Goal: Information Seeking & Learning: Learn about a topic

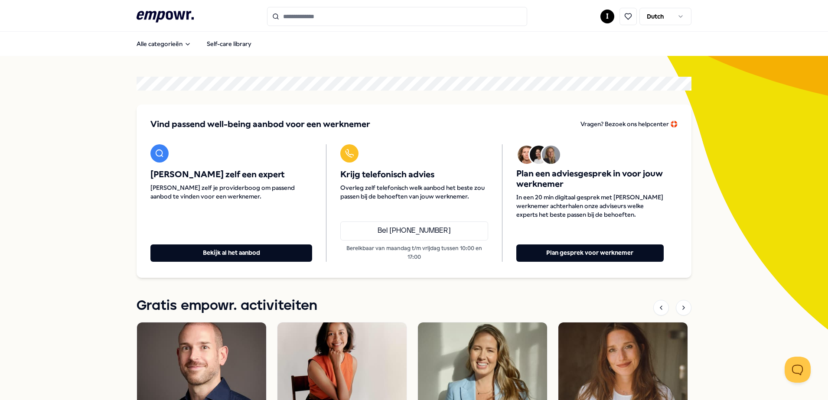
click at [179, 13] on icon at bounding box center [165, 16] width 57 height 11
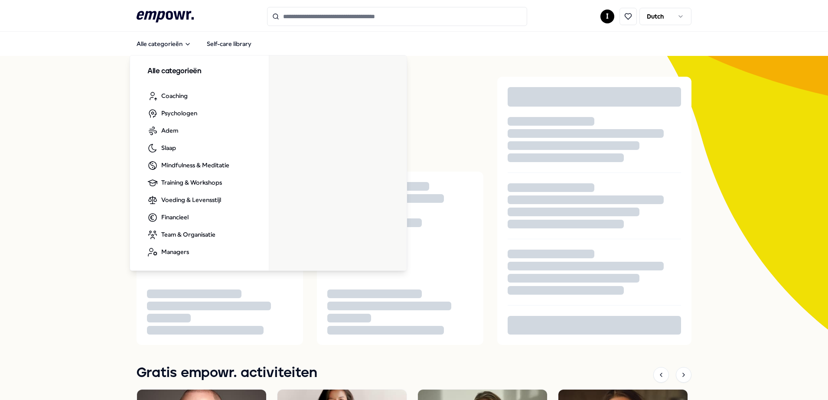
click at [294, 20] on input "Search for products, categories or subcategories" at bounding box center [397, 16] width 260 height 19
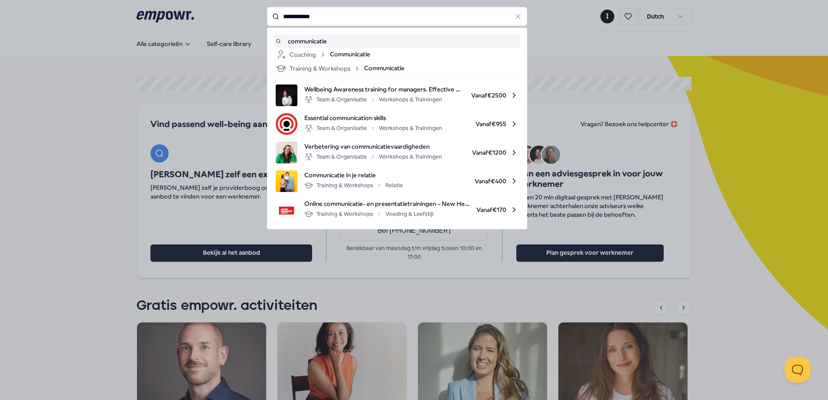
type input "**********"
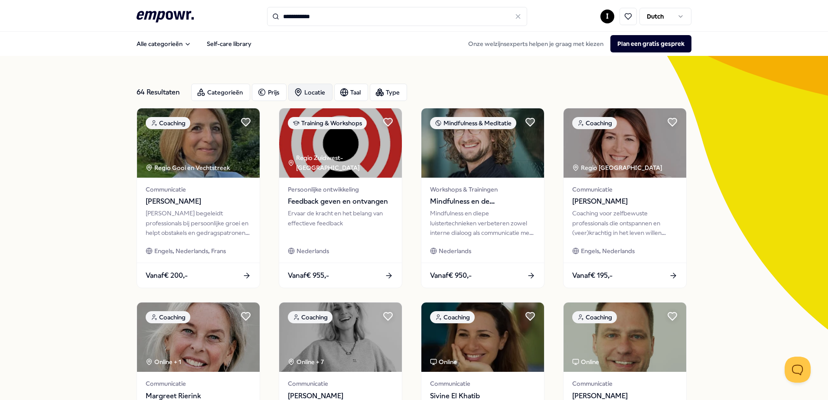
click at [315, 88] on div "Locatie" at bounding box center [310, 92] width 44 height 17
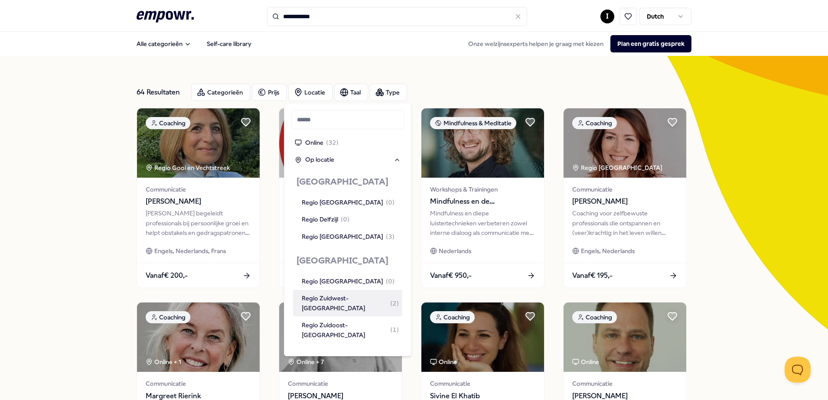
click at [320, 300] on div "Regio Zuidwest-[GEOGRAPHIC_DATA] ( 2 )" at bounding box center [350, 303] width 97 height 20
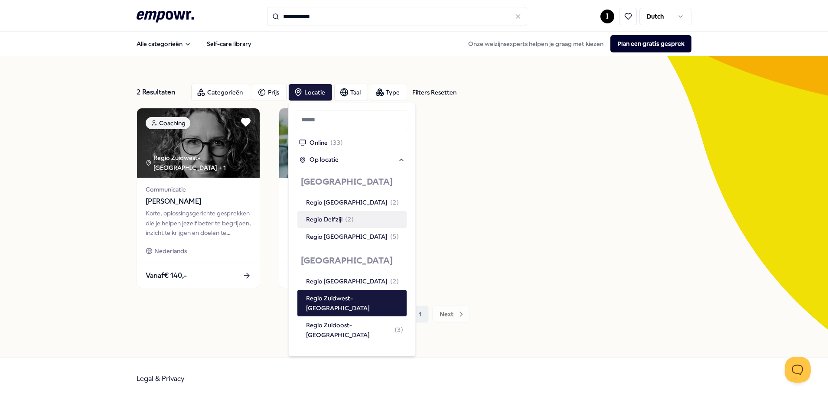
click at [591, 184] on div "Coaching Regio Zuidwest-[GEOGRAPHIC_DATA] + 1 Communicatie [PERSON_NAME] Korte,…" at bounding box center [414, 198] width 555 height 180
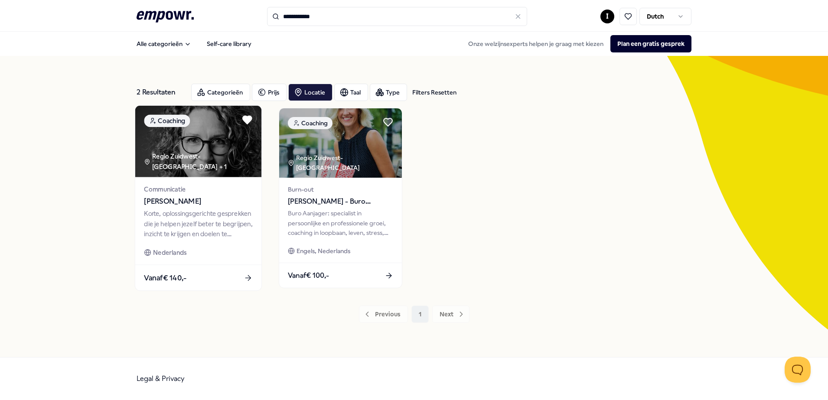
click at [166, 233] on div "Korte, oplossingsgerichte gesprekken die je helpen jezelf beter te begrijpen, i…" at bounding box center [198, 224] width 108 height 30
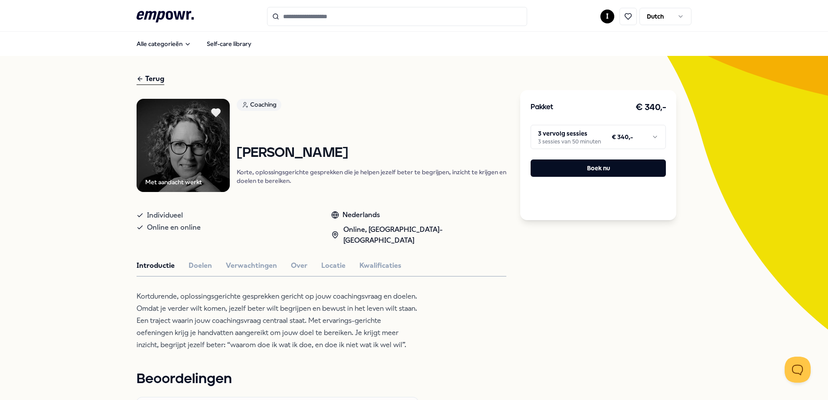
click at [178, 260] on div "Introductie Doelen Verwachtingen Over Locatie Kwalificaties" at bounding box center [322, 265] width 370 height 11
click at [189, 260] on button "Doelen" at bounding box center [200, 265] width 23 height 11
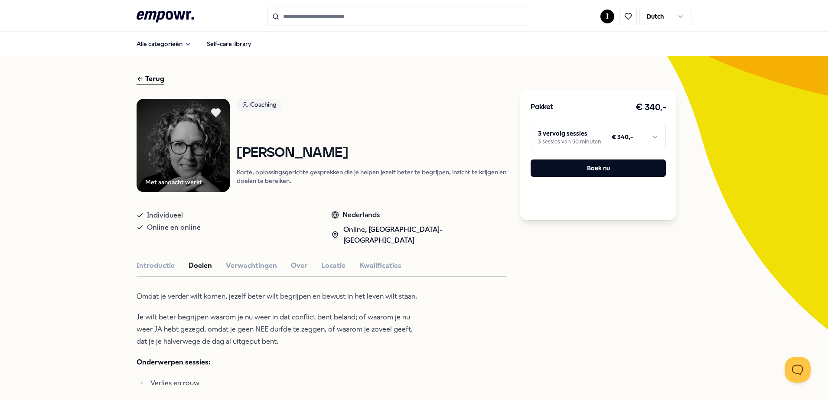
click at [151, 80] on div "Terug" at bounding box center [151, 79] width 28 height 12
type input "**********"
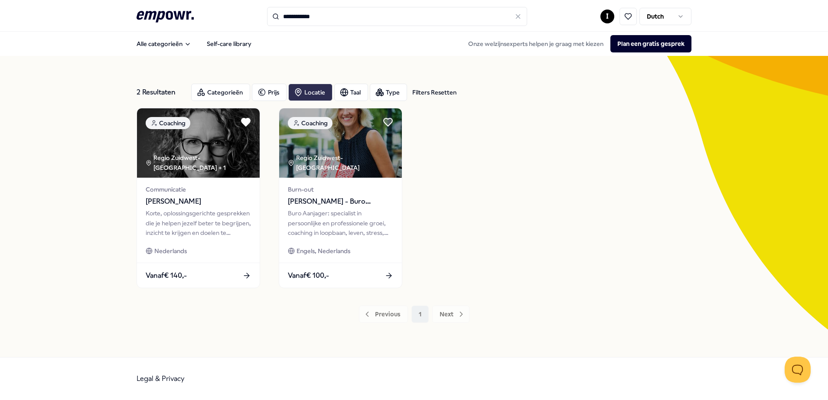
click at [319, 93] on div "Locatie" at bounding box center [310, 92] width 44 height 17
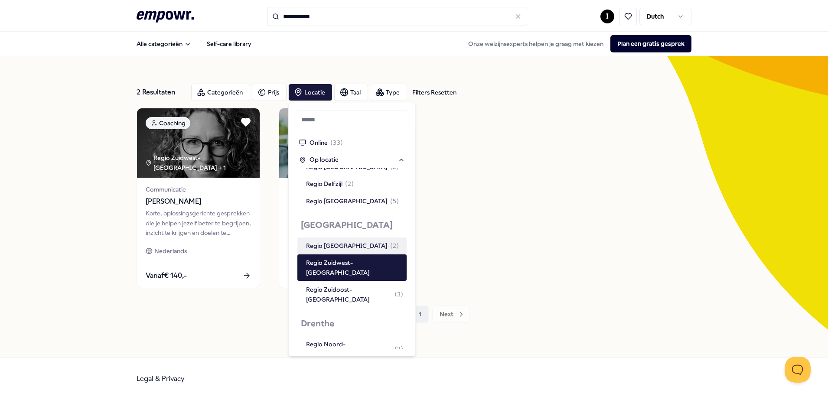
scroll to position [54, 0]
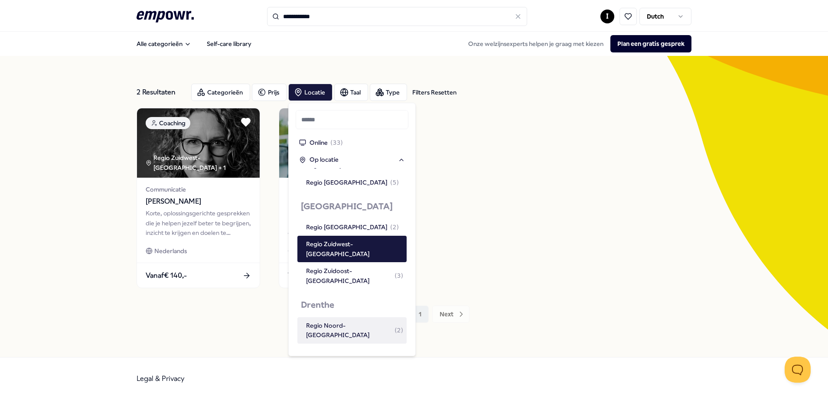
click at [329, 321] on div "Regio Noord-[GEOGRAPHIC_DATA] ( 2 )" at bounding box center [354, 331] width 97 height 20
click at [343, 374] on div "Regio Zuidwest-[GEOGRAPHIC_DATA] ( 2 )" at bounding box center [354, 384] width 97 height 20
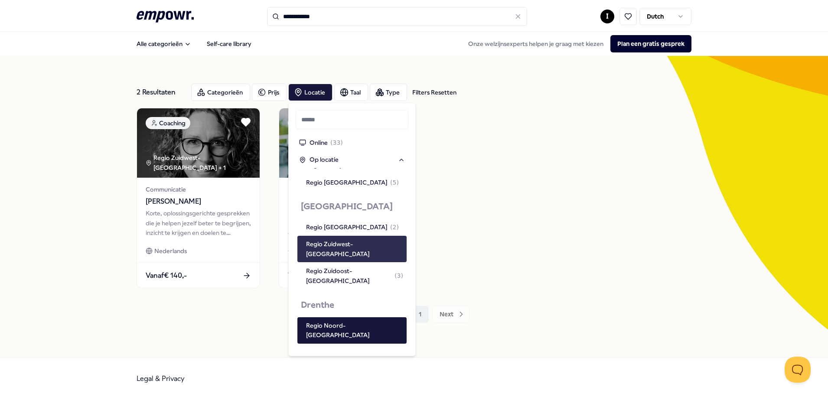
click at [342, 241] on div "Regio Zuidwest-[GEOGRAPHIC_DATA]" at bounding box center [354, 249] width 97 height 20
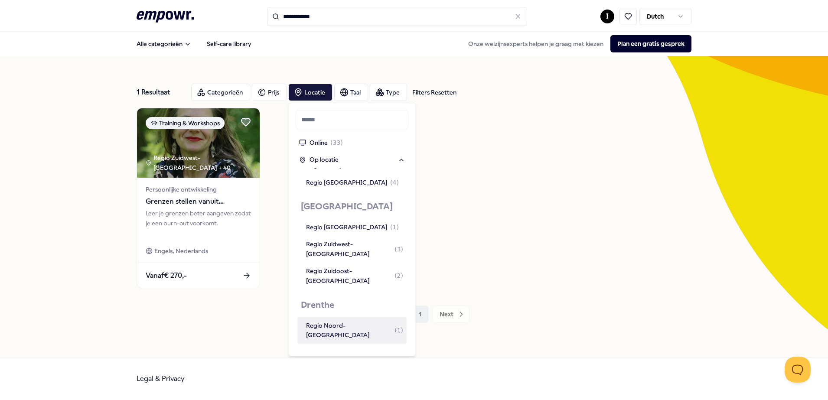
click at [358, 321] on div "Regio Noord-[GEOGRAPHIC_DATA] ( 1 )" at bounding box center [354, 331] width 97 height 20
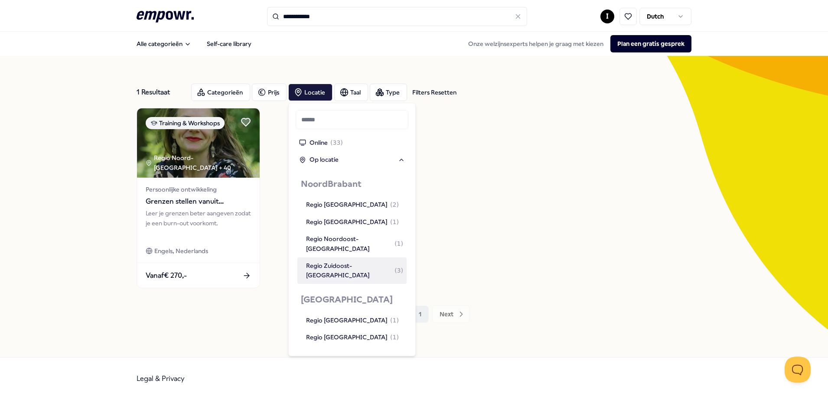
scroll to position [961, 0]
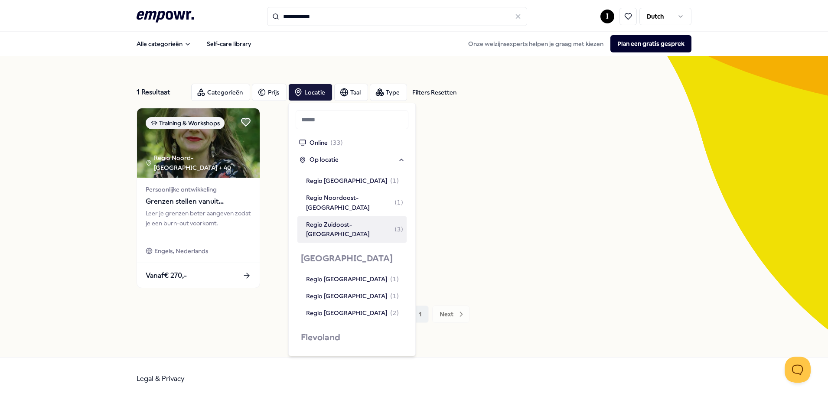
click at [472, 228] on div "Training & Workshops Regio Noord-[GEOGRAPHIC_DATA] + 40 Persoonlijke ontwikkeli…" at bounding box center [414, 198] width 555 height 180
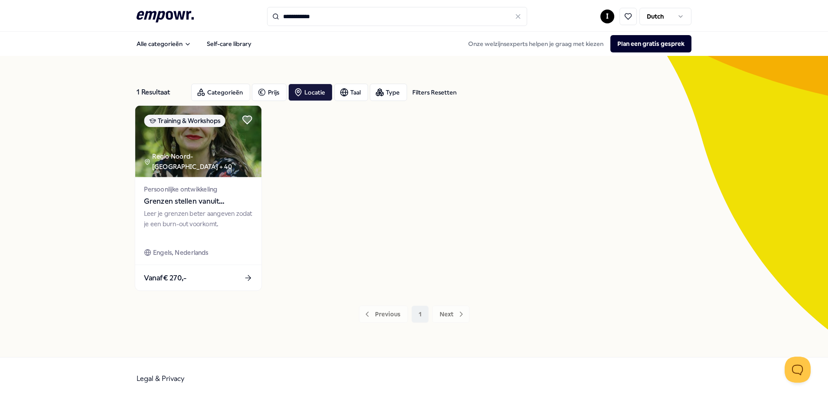
click at [186, 156] on img at bounding box center [198, 142] width 126 height 72
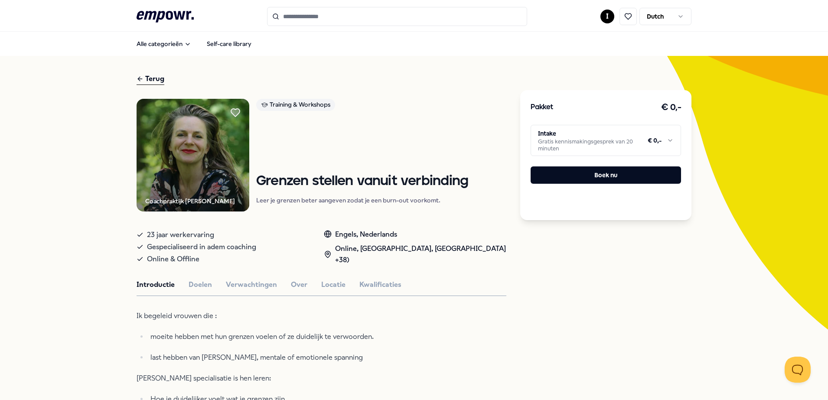
click at [138, 75] on icon at bounding box center [140, 79] width 7 height 10
type input "**********"
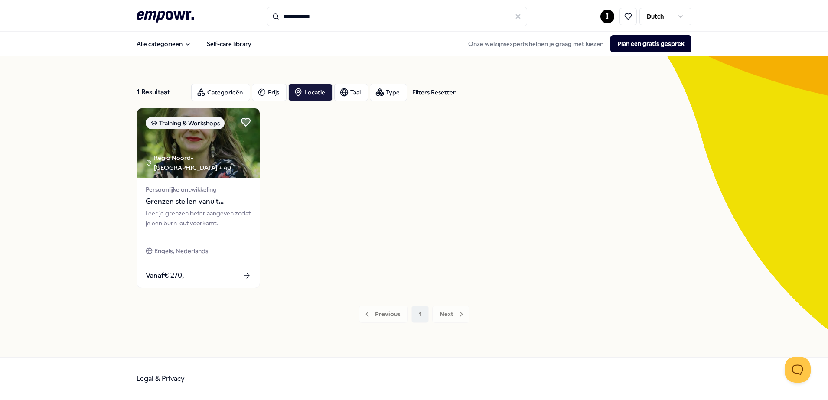
click at [342, 21] on input "**********" at bounding box center [397, 16] width 260 height 19
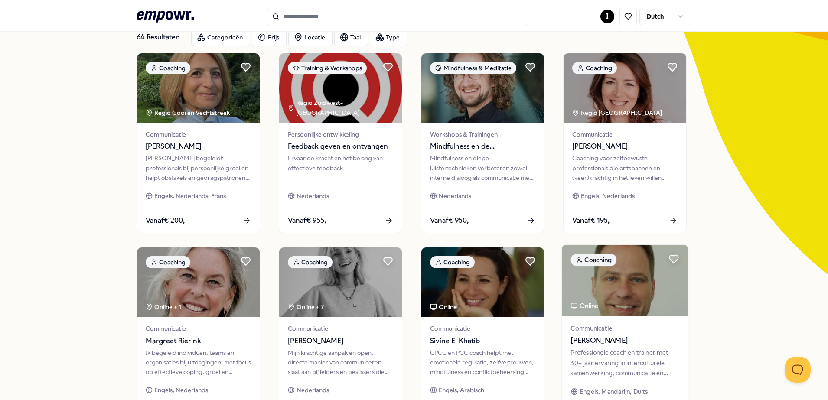
scroll to position [54, 0]
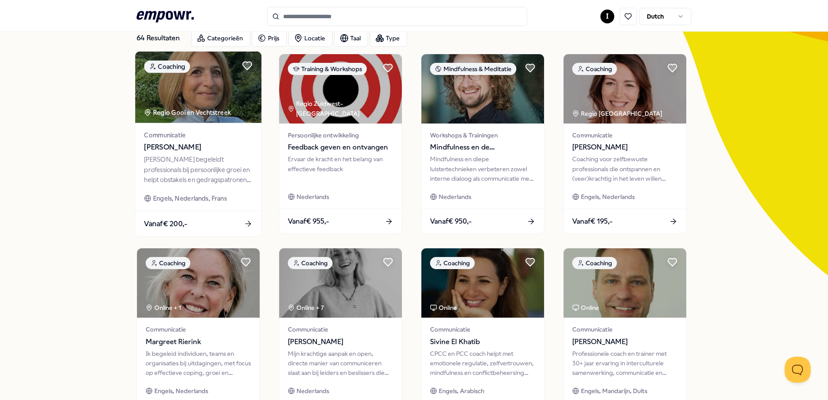
click at [205, 169] on div "[PERSON_NAME] begeleidt professionals bij persoonlijke groei en helpt obstakels…" at bounding box center [198, 170] width 108 height 30
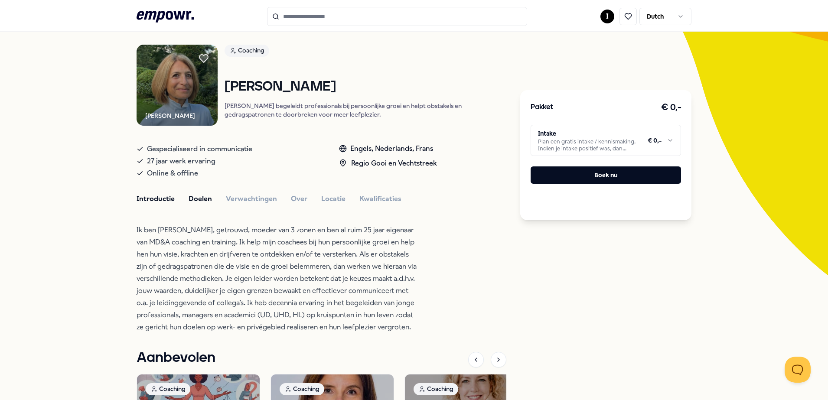
click at [190, 204] on button "Doelen" at bounding box center [200, 198] width 23 height 11
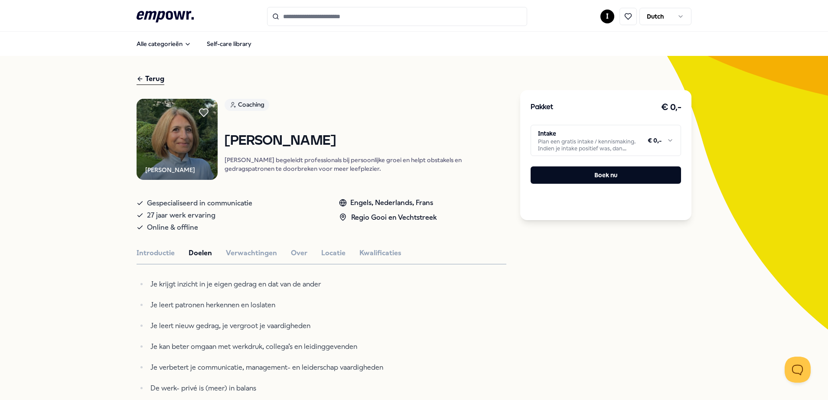
click at [289, 10] on input "Search for products, categories or subcategories" at bounding box center [397, 16] width 260 height 19
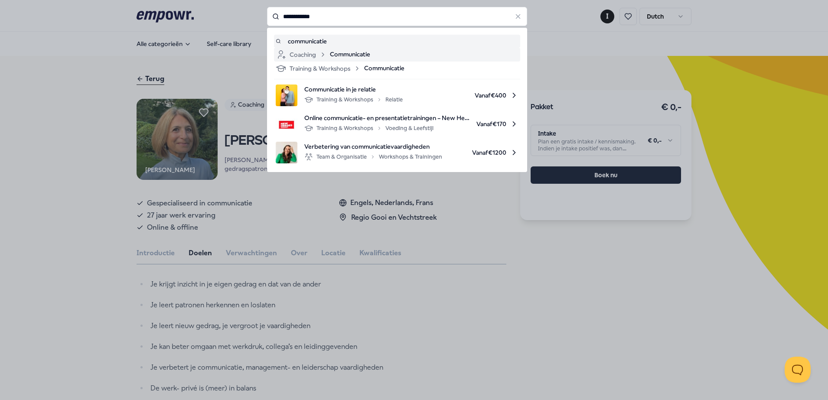
click at [337, 52] on span "Communicatie" at bounding box center [350, 54] width 40 height 10
type input "**********"
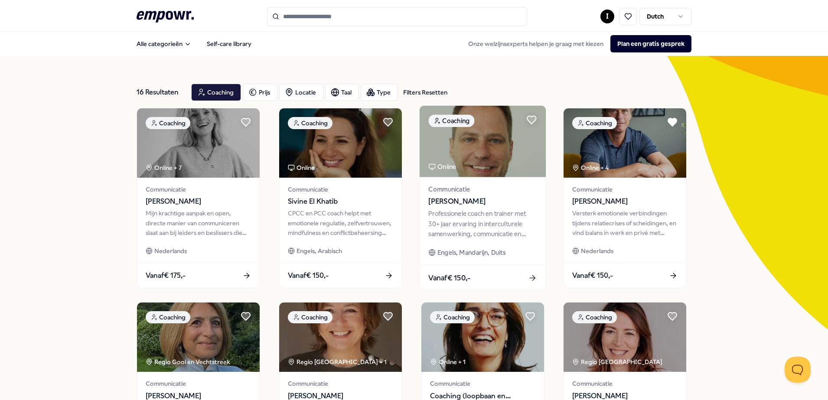
click at [477, 231] on div "Professionele coach en trainer met 30+ jaar ervaring in interculturele samenwer…" at bounding box center [482, 224] width 108 height 30
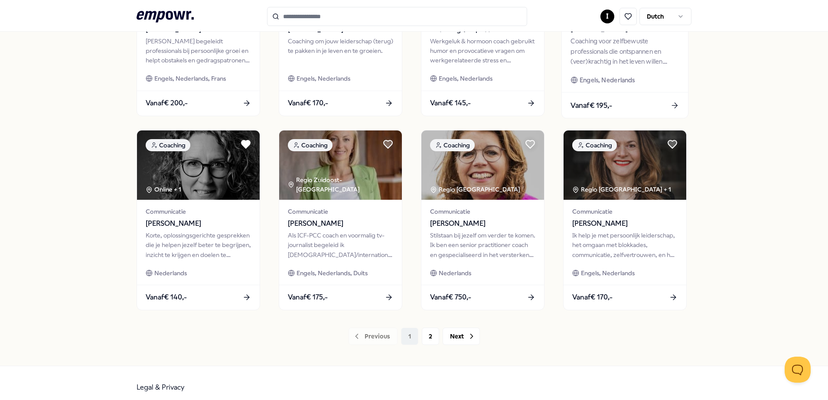
scroll to position [375, 0]
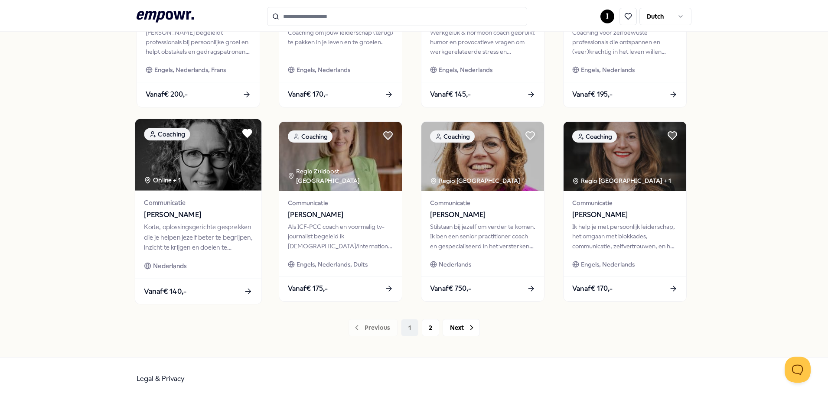
click at [200, 229] on div "Korte, oplossingsgerichte gesprekken die je helpen jezelf beter te begrijpen, i…" at bounding box center [198, 237] width 108 height 30
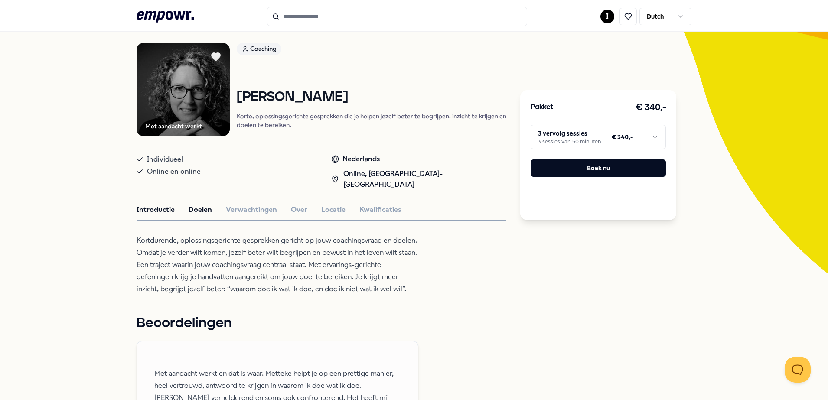
click at [202, 204] on button "Doelen" at bounding box center [200, 209] width 23 height 11
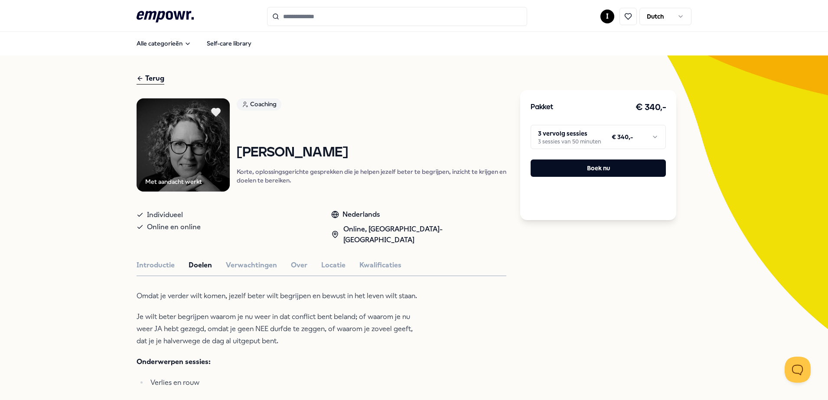
scroll to position [0, 0]
click at [363, 260] on button "Kwalificaties" at bounding box center [380, 265] width 42 height 11
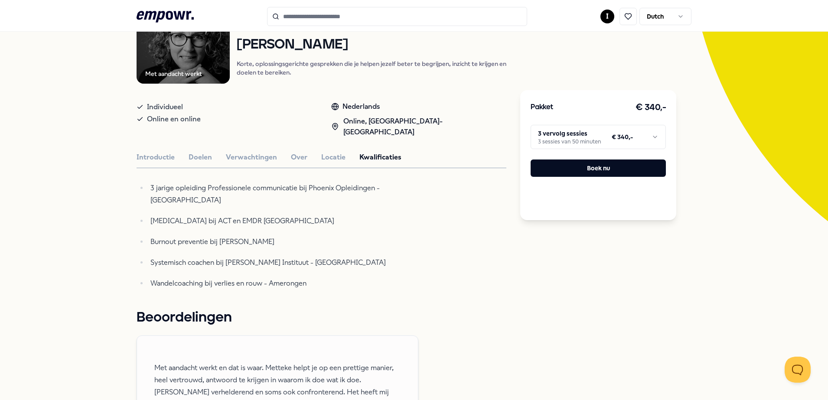
scroll to position [54, 0]
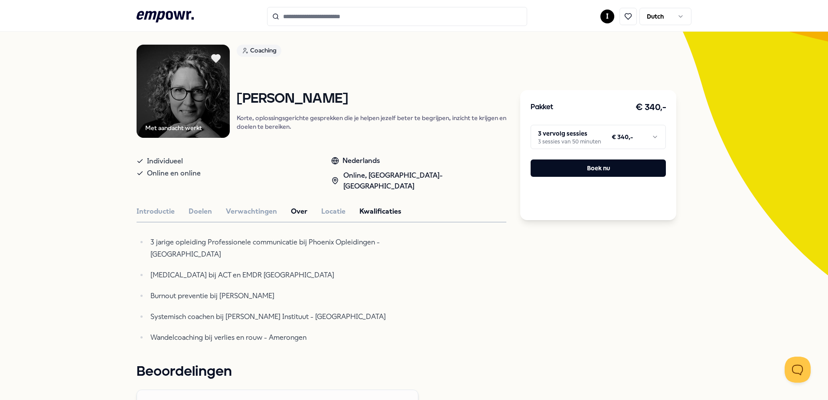
click at [291, 206] on button "Over" at bounding box center [299, 211] width 16 height 11
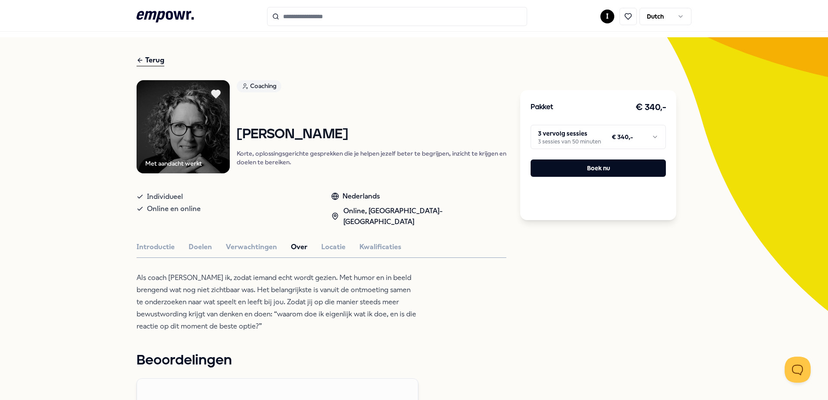
scroll to position [0, 0]
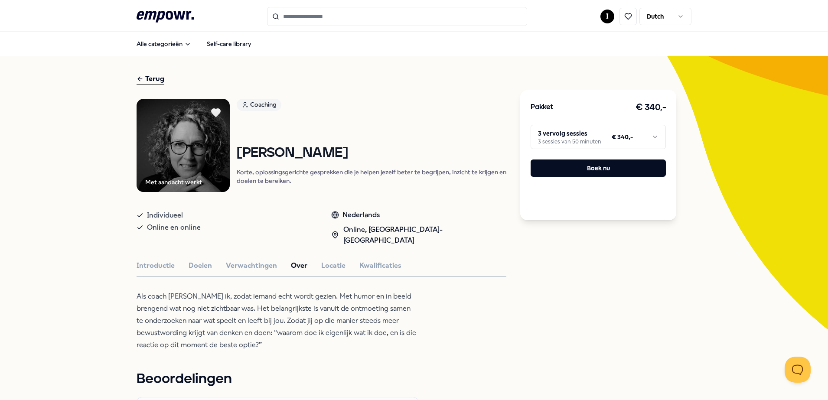
drag, startPoint x: 234, startPoint y: 153, endPoint x: 329, endPoint y: 154, distance: 95.4
click at [329, 154] on h1 "[PERSON_NAME]" at bounding box center [372, 153] width 270 height 15
copy h1 "[PERSON_NAME]"
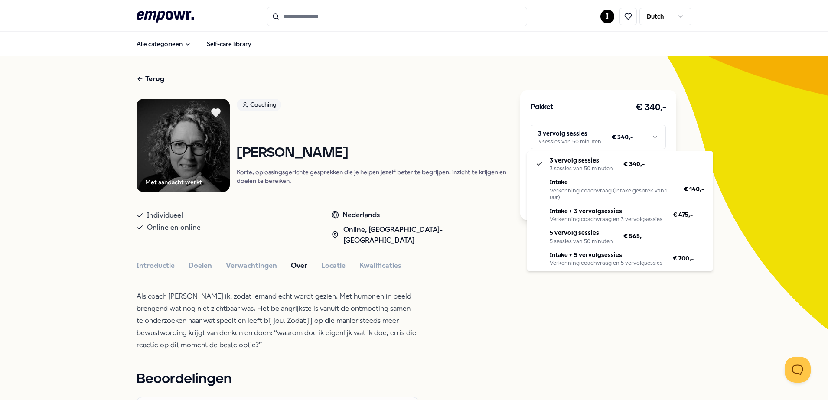
click at [588, 143] on html ".empowr-logo_svg__cls-1{fill:#03032f} I Dutch Alle categorieën Self-care librar…" at bounding box center [414, 200] width 828 height 400
click at [409, 107] on html ".empowr-logo_svg__cls-1{fill:#03032f} I Dutch Alle categorieën Self-care librar…" at bounding box center [414, 200] width 828 height 400
